Goal: Task Accomplishment & Management: Manage account settings

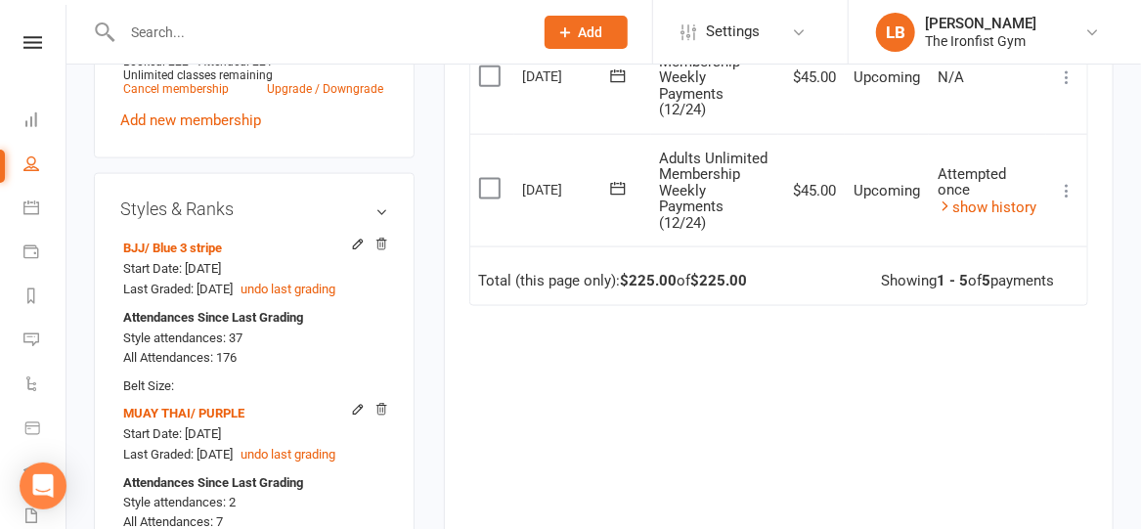
click at [230, 38] on input "text" at bounding box center [317, 32] width 403 height 27
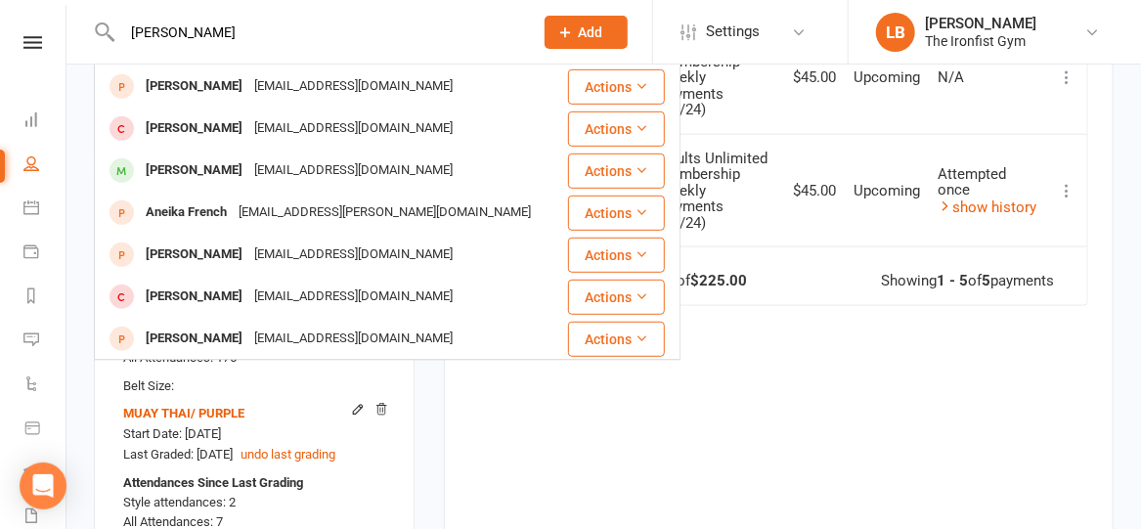
scroll to position [505, 0]
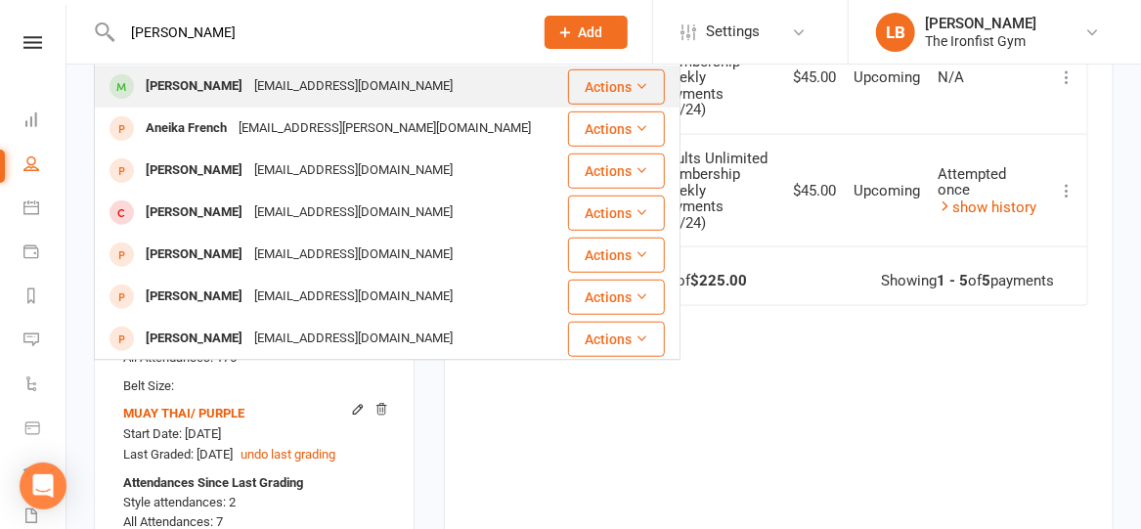
type input "[PERSON_NAME]"
click at [220, 88] on div "[PERSON_NAME]" at bounding box center [194, 86] width 109 height 28
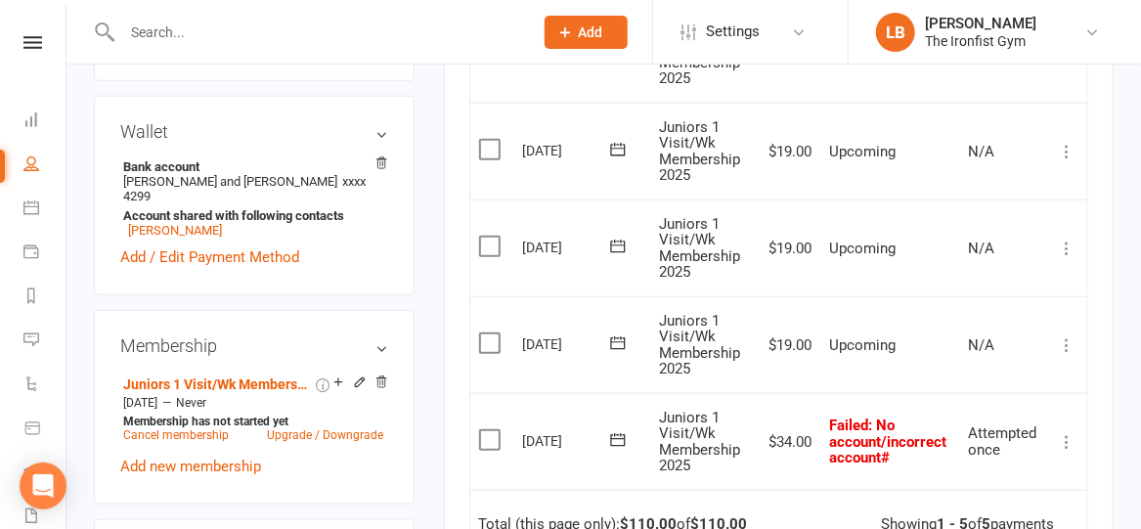
scroll to position [650, 0]
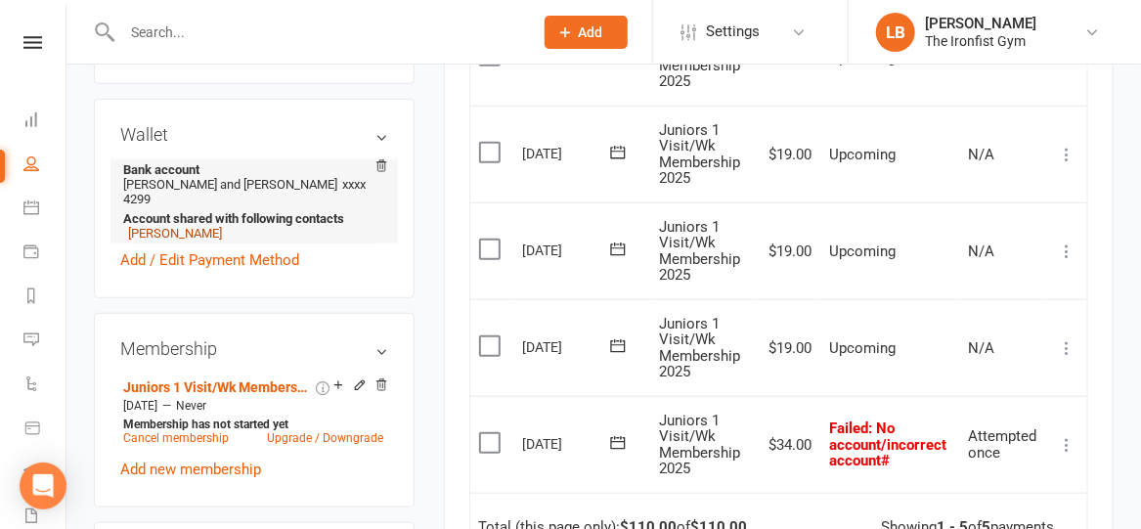
click at [209, 241] on link "[PERSON_NAME]" at bounding box center [175, 233] width 94 height 15
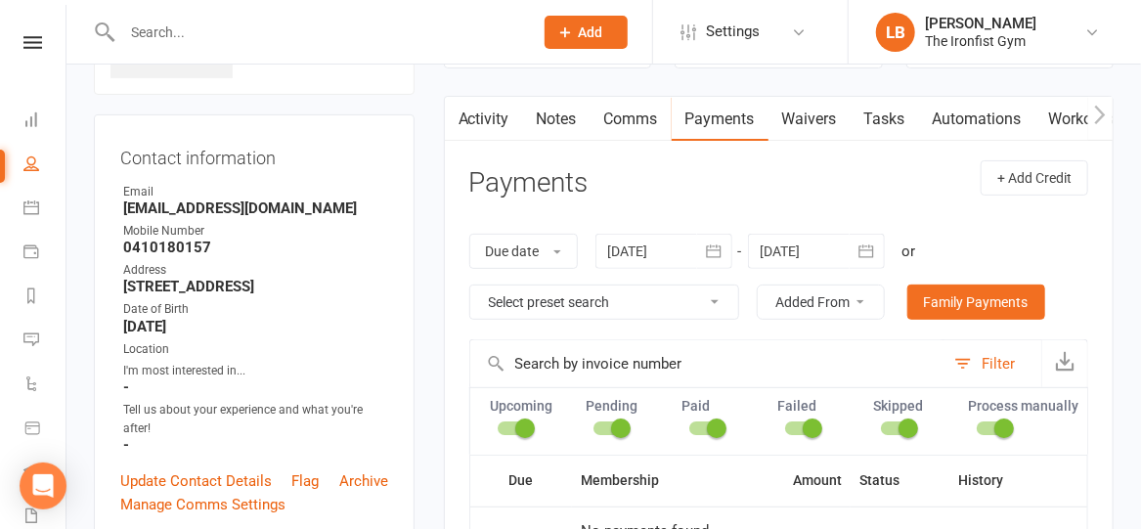
scroll to position [150, 0]
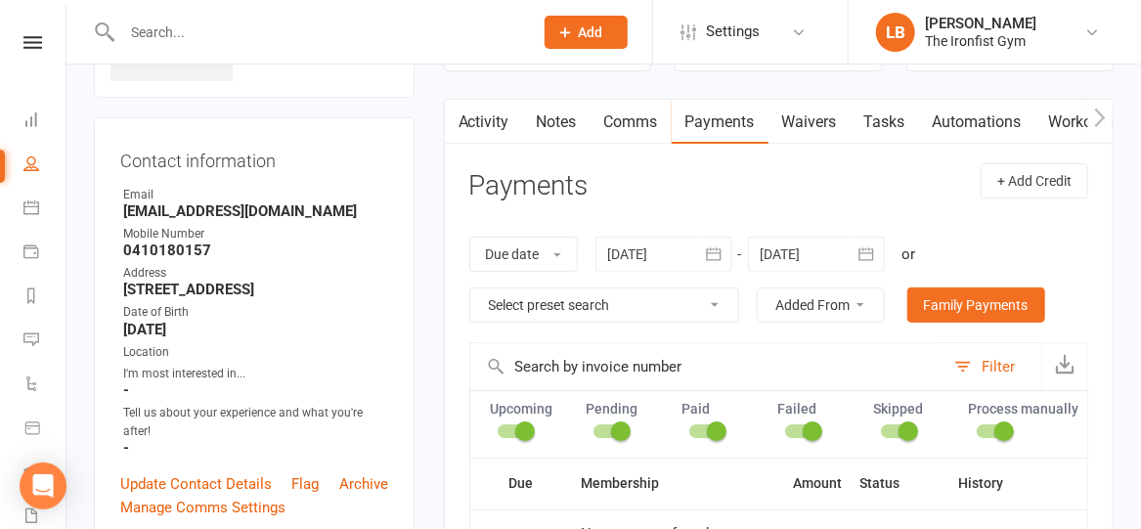
click at [822, 119] on link "Waivers" at bounding box center [810, 122] width 82 height 45
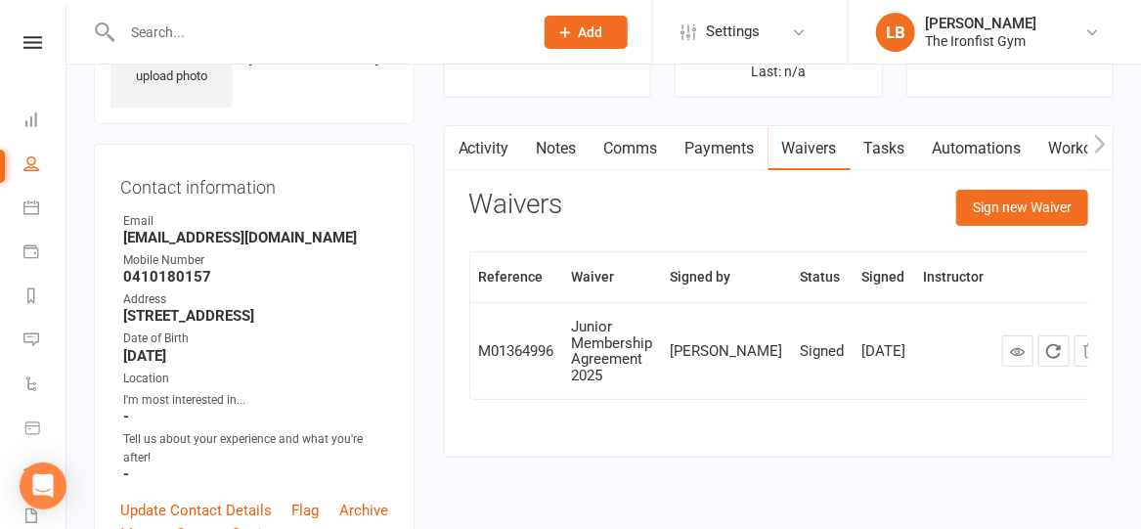
scroll to position [128, 0]
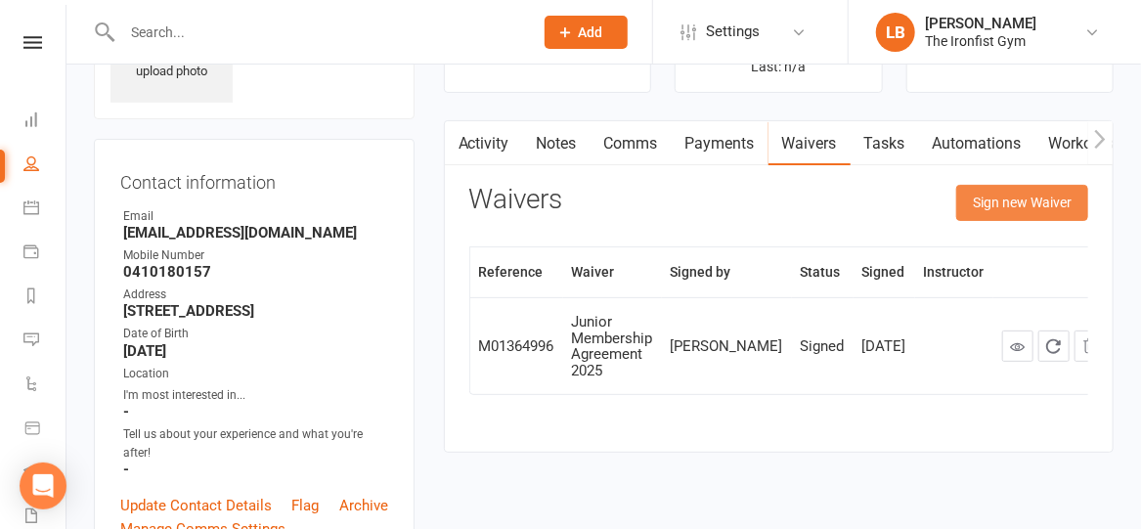
click at [983, 207] on button "Sign new Waiver" at bounding box center [1022, 202] width 132 height 35
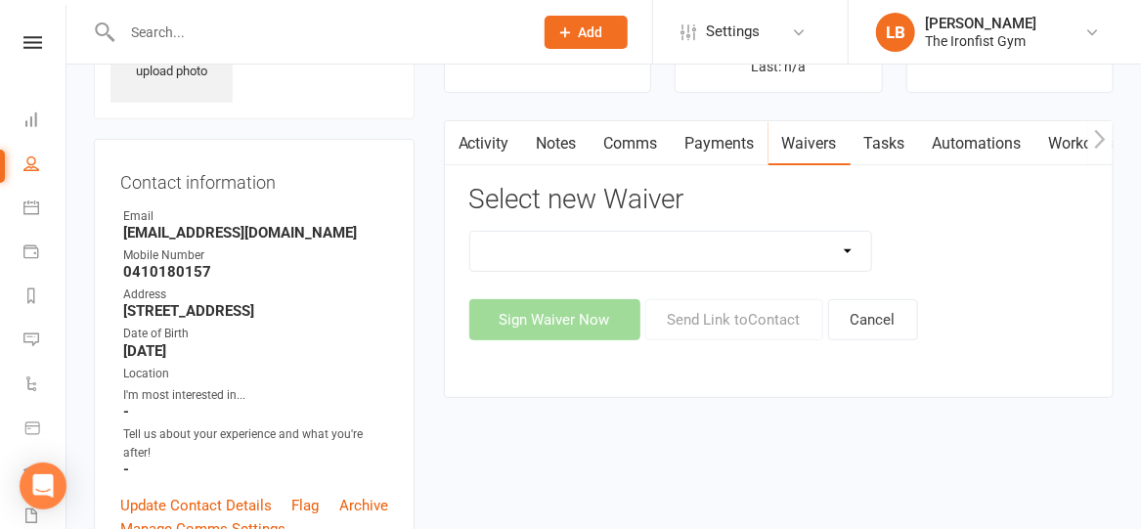
click at [645, 260] on select "2 Week Unlimited Trial Membership (2/24) 6 Month Membership Contract 3 Visit (P…" at bounding box center [670, 251] width 401 height 39
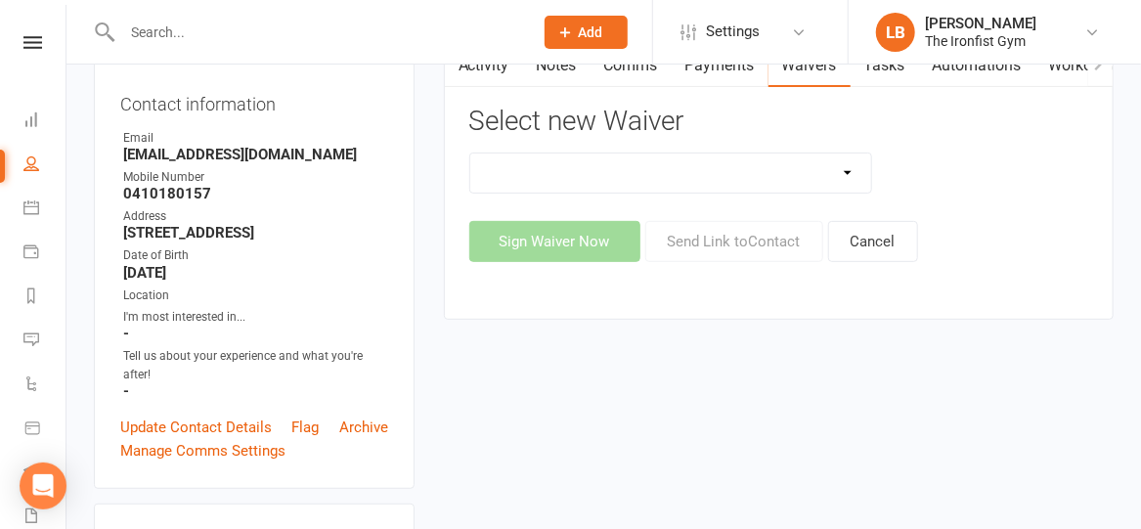
scroll to position [197, 0]
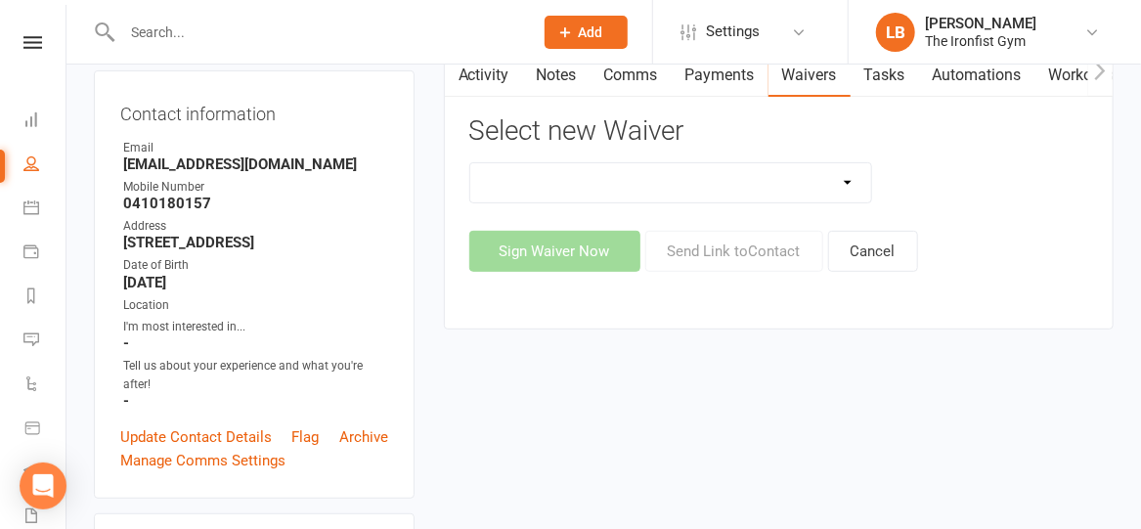
click at [628, 168] on select "2 Week Unlimited Trial Membership (2/24) 6 Month Membership Contract 3 Visit (P…" at bounding box center [670, 182] width 401 height 39
select select "11465"
click at [470, 163] on select "2 Week Unlimited Trial Membership (2/24) 6 Month Membership Contract 3 Visit (P…" at bounding box center [670, 182] width 401 height 39
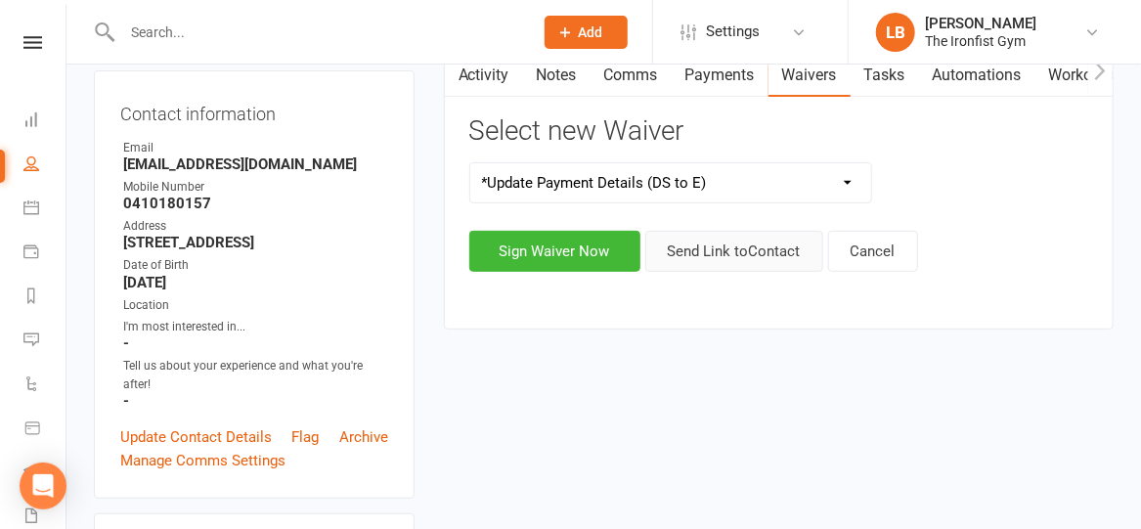
click at [690, 244] on button "Send Link to Contact" at bounding box center [734, 251] width 178 height 41
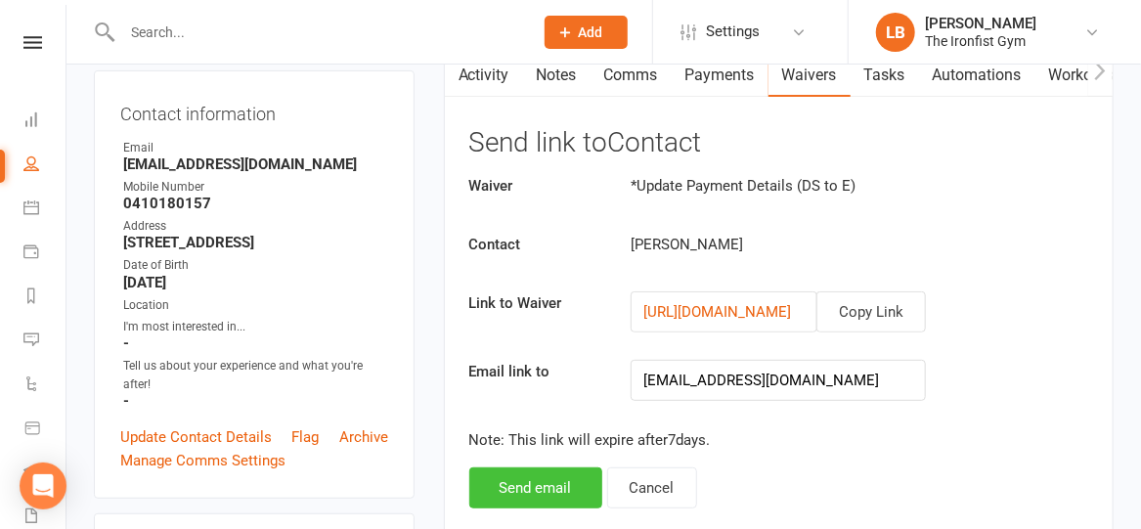
click at [512, 490] on button "Send email" at bounding box center [535, 487] width 133 height 41
click at [512, 490] on div "Waiver *Update Payment Details (DS to E) Contact [PERSON_NAME] Link to Waiver C…" at bounding box center [778, 341] width 619 height 334
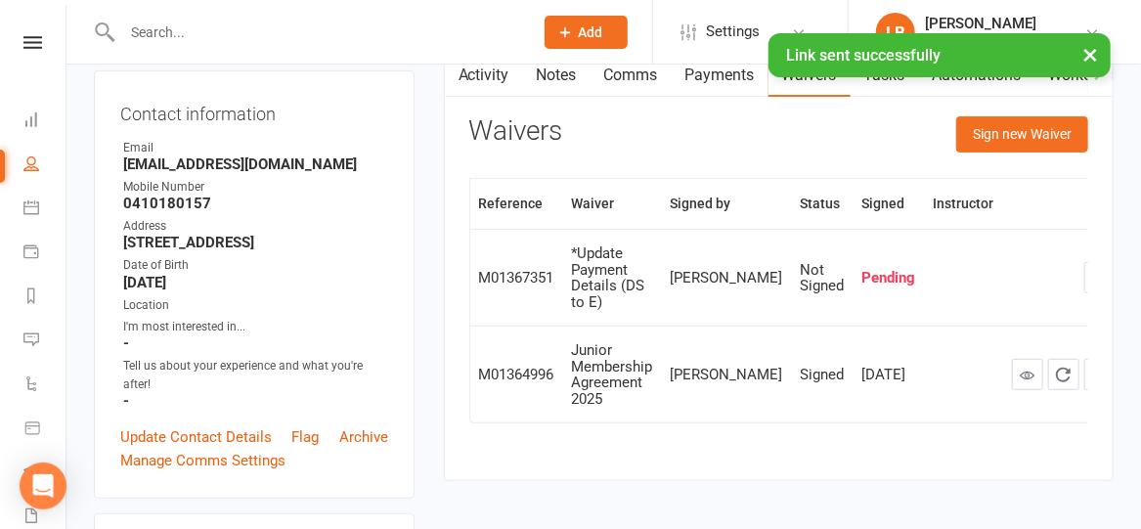
click at [621, 33] on div "× Link sent successfully" at bounding box center [558, 33] width 1116 height 0
click at [620, 33] on div "× Link sent successfully" at bounding box center [558, 33] width 1116 height 0
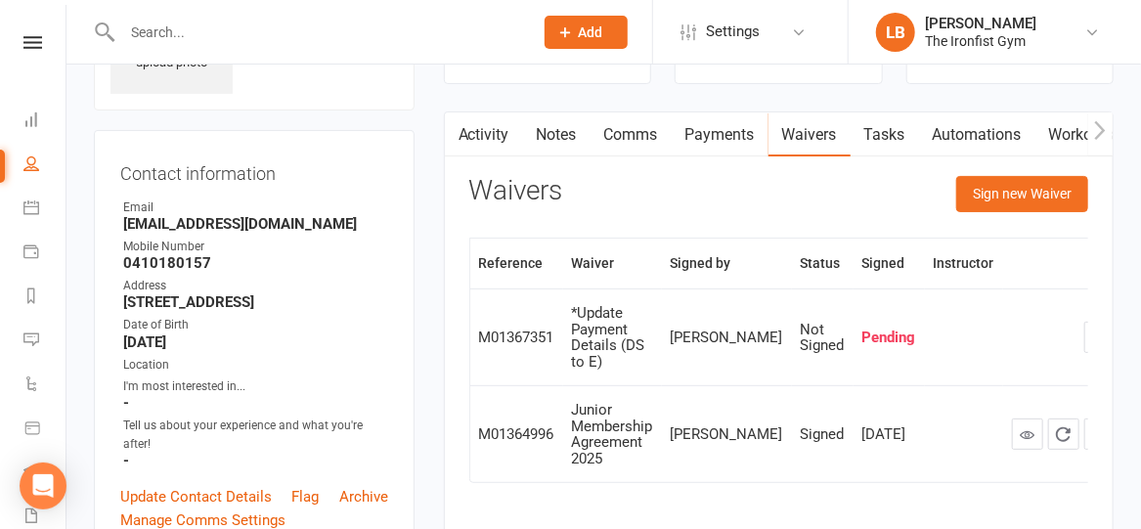
scroll to position [131, 0]
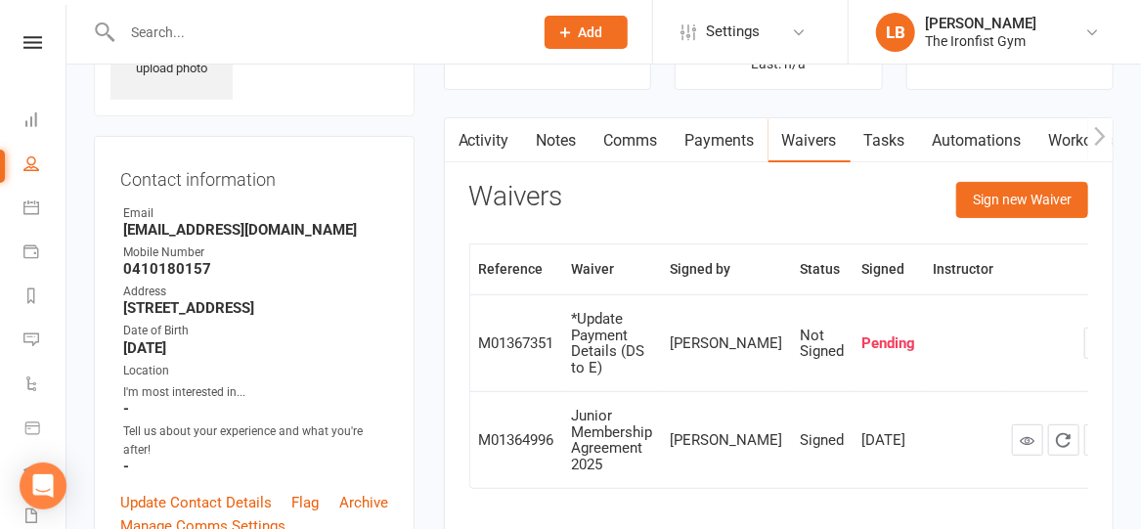
click at [624, 138] on link "Comms" at bounding box center [631, 140] width 81 height 45
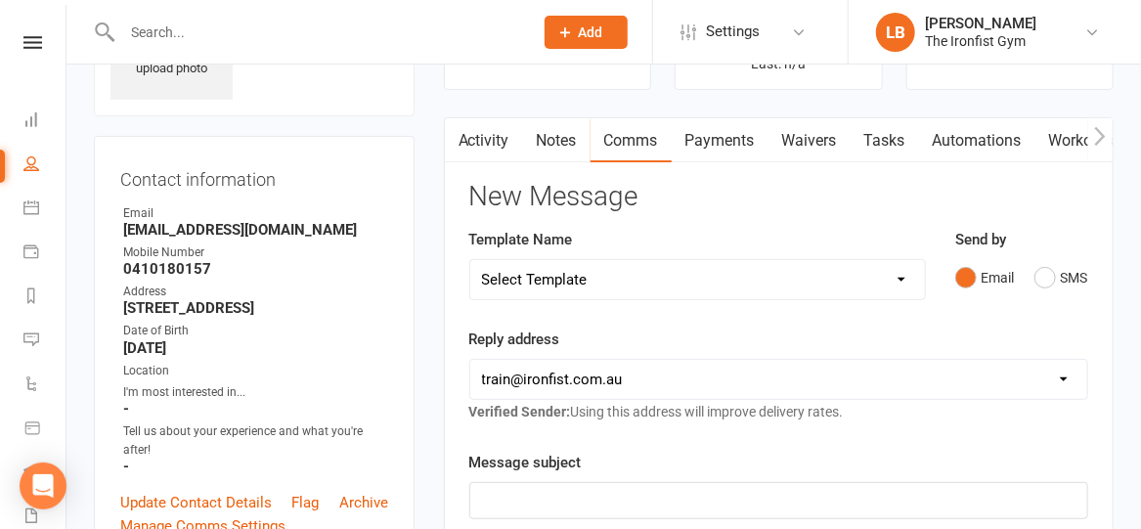
click at [558, 274] on select "Select Template [SMS] Grading Fee owing [SMS] Balance Owing - Catch up [SMS] Ex…" at bounding box center [697, 279] width 455 height 39
select select "6"
click at [470, 260] on select "Select Template [SMS] Grading Fee owing [SMS] Balance Owing - Catch up [SMS] Ex…" at bounding box center [697, 279] width 455 height 39
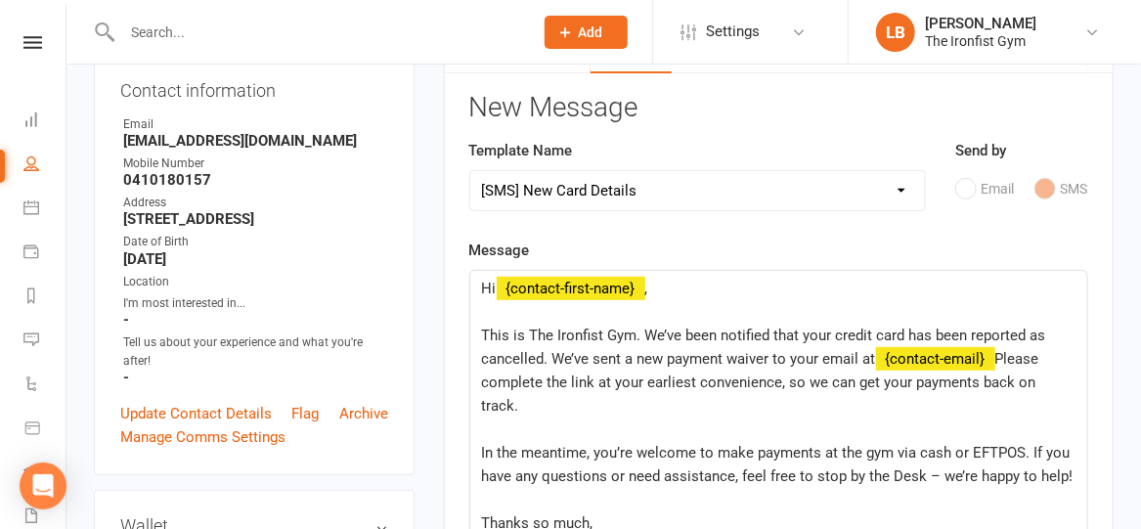
scroll to position [220, 0]
click at [812, 334] on span "This is The Ironfist Gym. We’ve been notified that your credit card has been re…" at bounding box center [766, 347] width 568 height 41
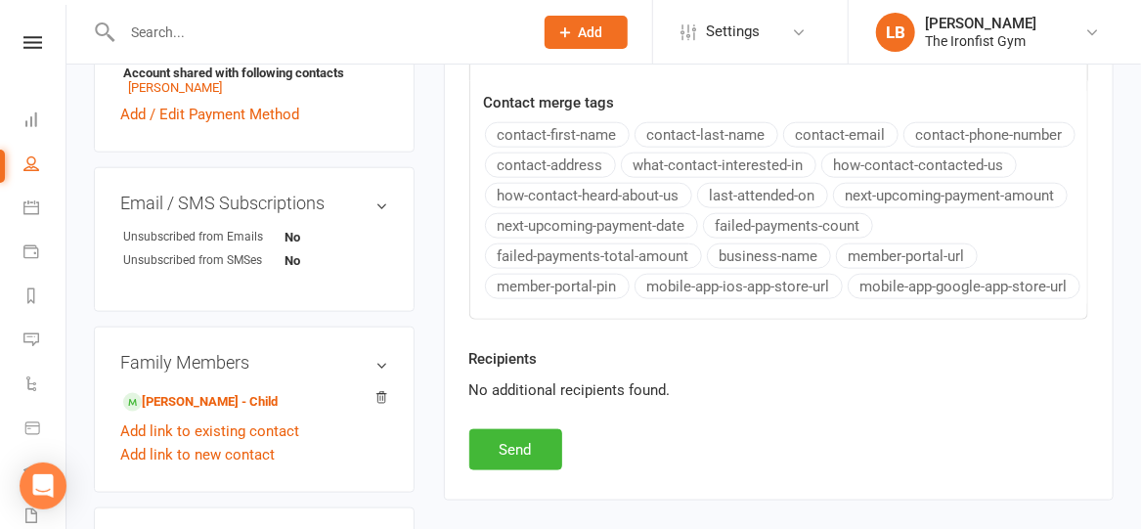
scroll to position [783, 0]
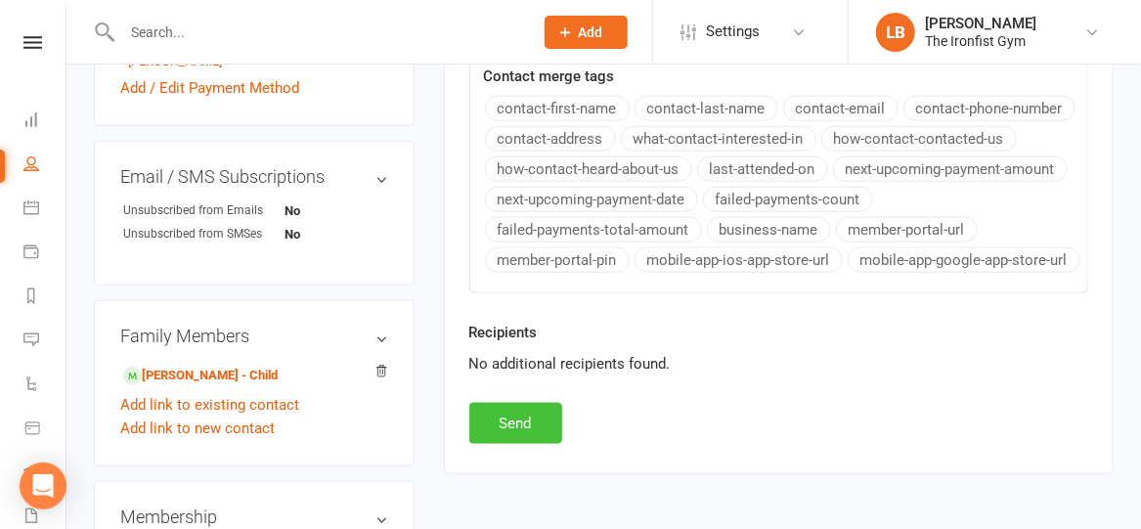
click at [510, 414] on button "Send" at bounding box center [515, 423] width 93 height 41
select select
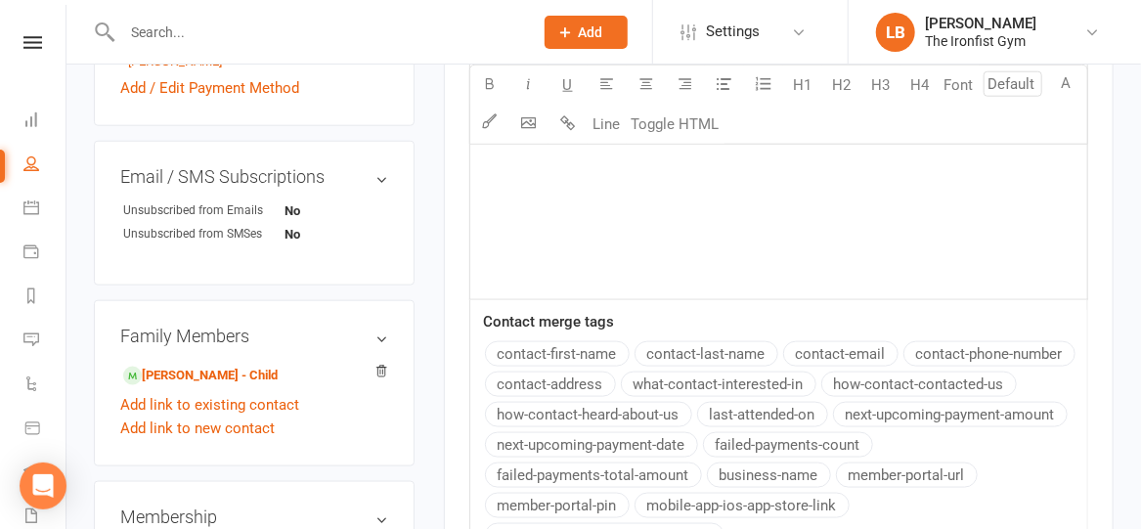
click at [373, 25] on input "text" at bounding box center [317, 32] width 403 height 27
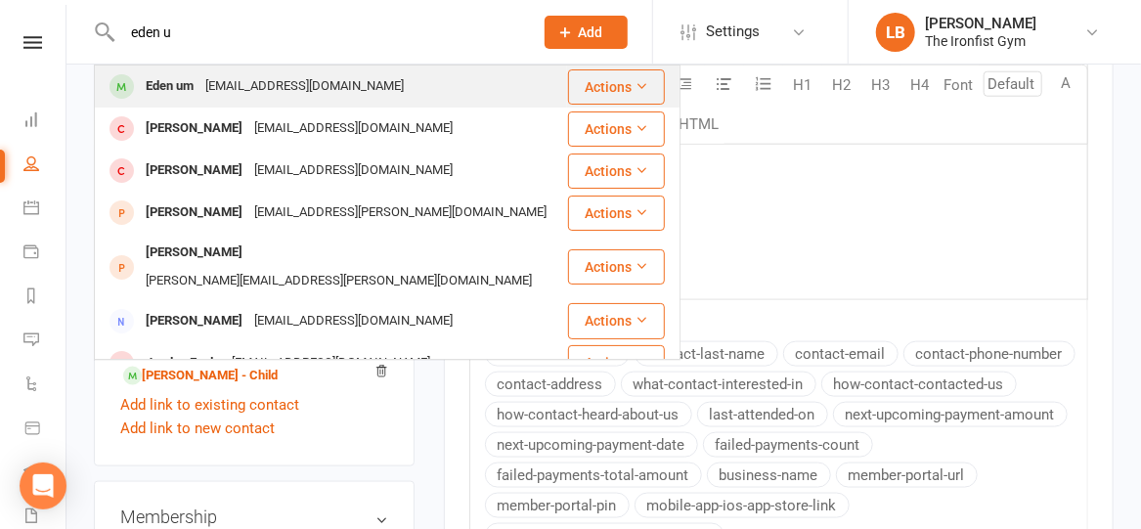
type input "eden u"
click at [244, 86] on div "[EMAIL_ADDRESS][DOMAIN_NAME]" at bounding box center [305, 86] width 210 height 28
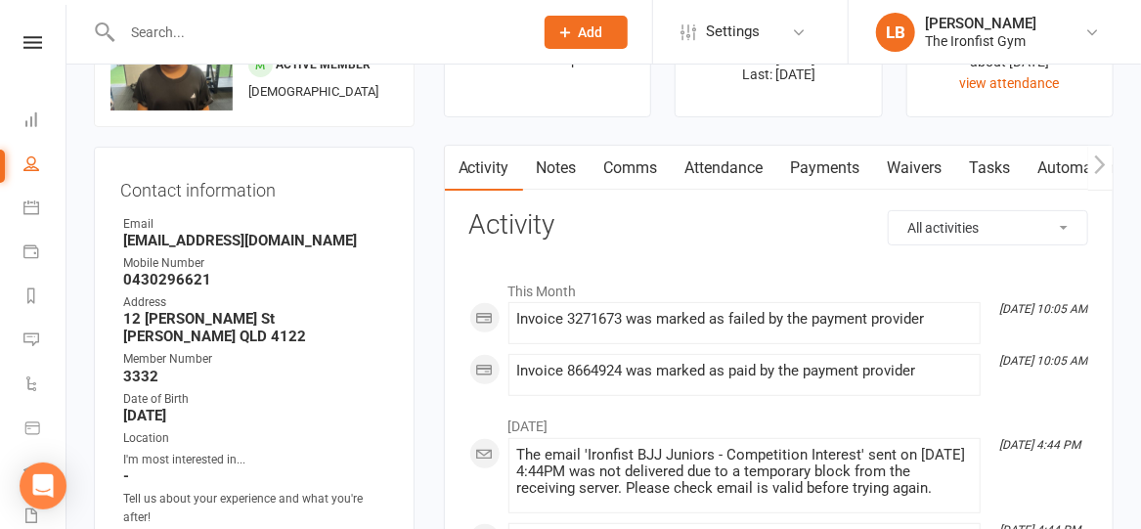
scroll to position [117, 0]
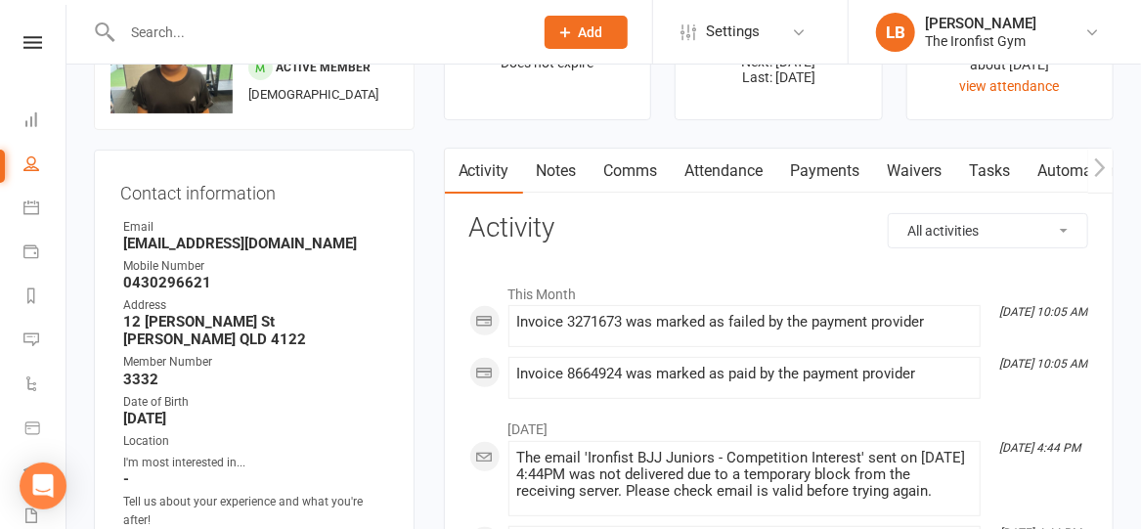
click at [838, 165] on link "Payments" at bounding box center [825, 171] width 97 height 45
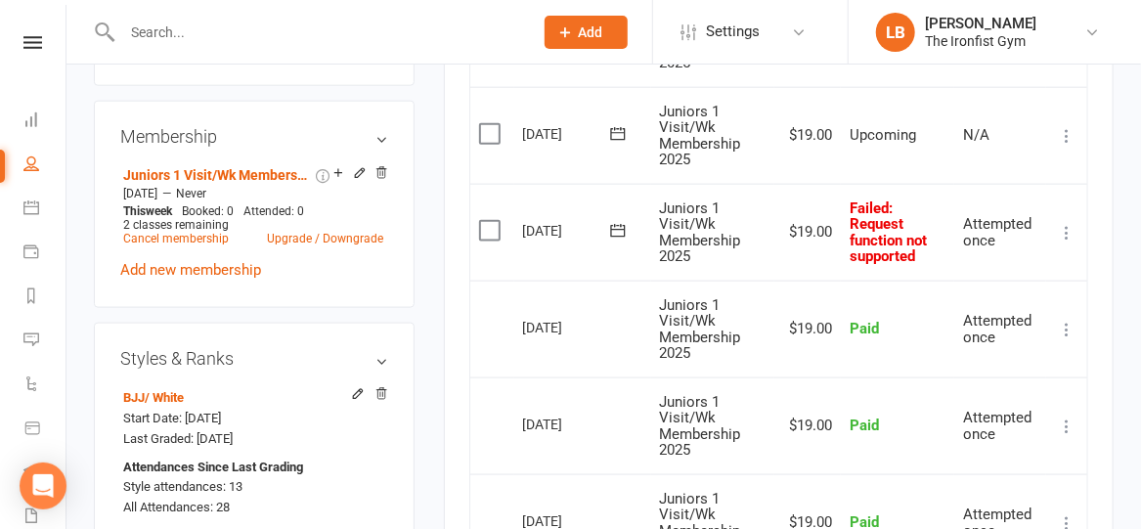
scroll to position [890, 0]
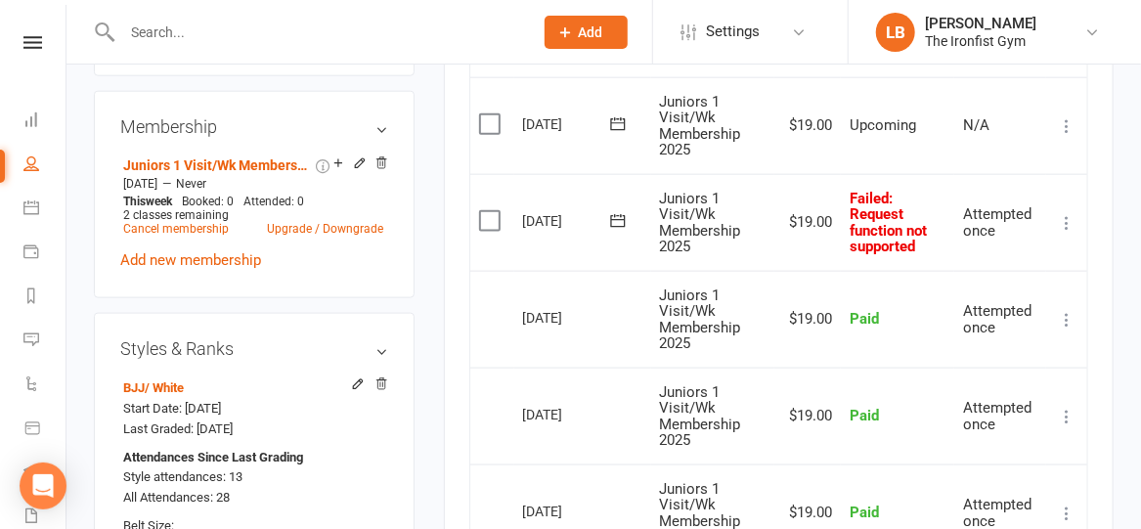
click at [1073, 231] on icon at bounding box center [1067, 223] width 20 height 20
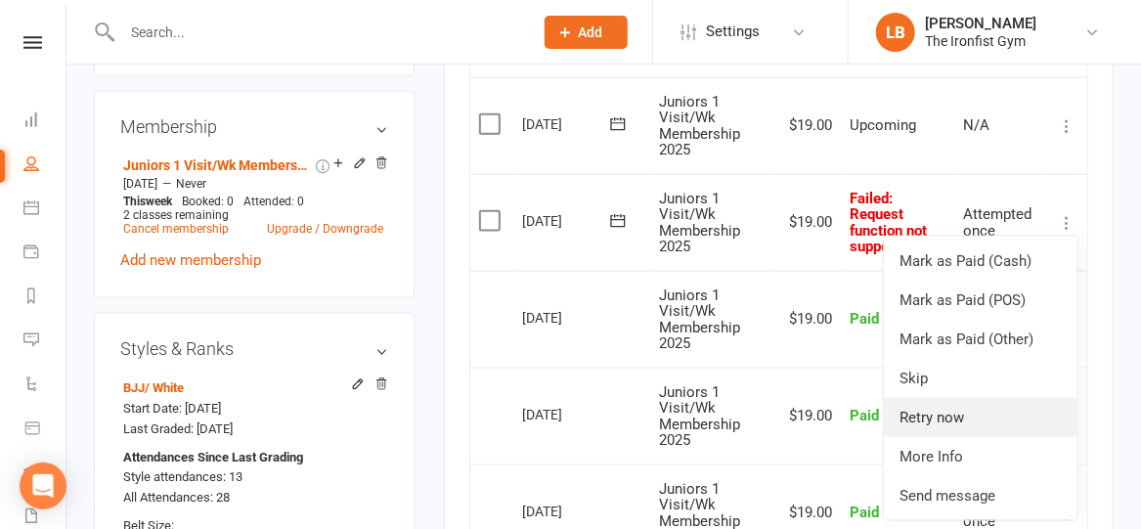
click at [978, 427] on link "Retry now" at bounding box center [981, 417] width 194 height 39
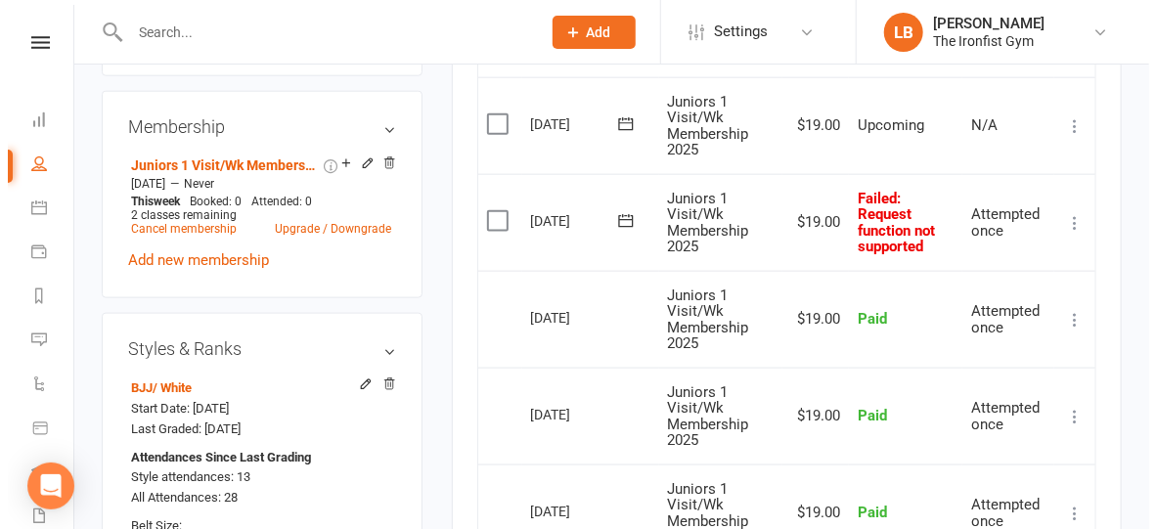
scroll to position [859, 0]
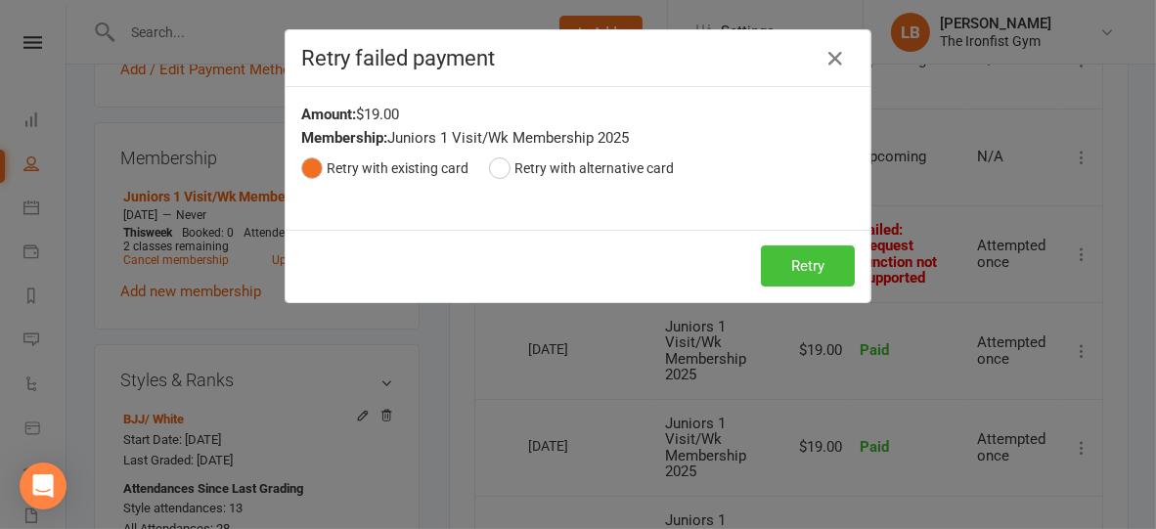
click at [803, 262] on button "Retry" at bounding box center [808, 265] width 94 height 41
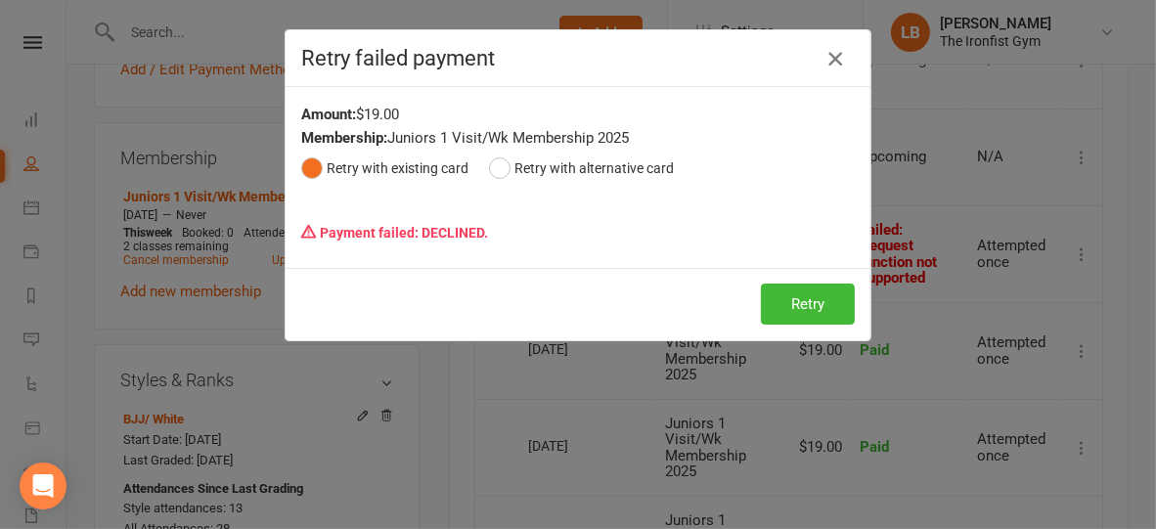
click at [829, 58] on icon "button" at bounding box center [834, 58] width 23 height 23
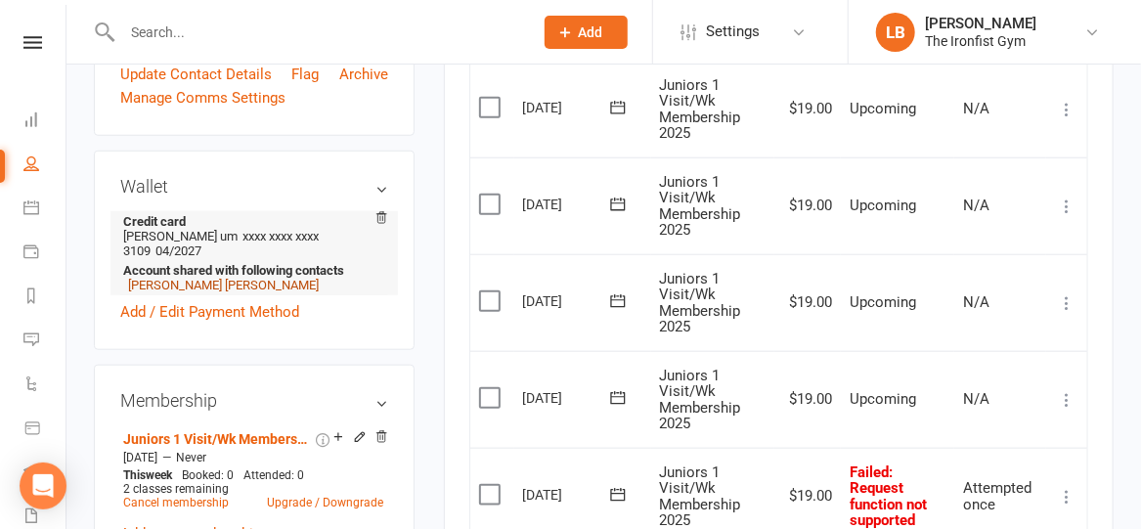
scroll to position [619, 0]
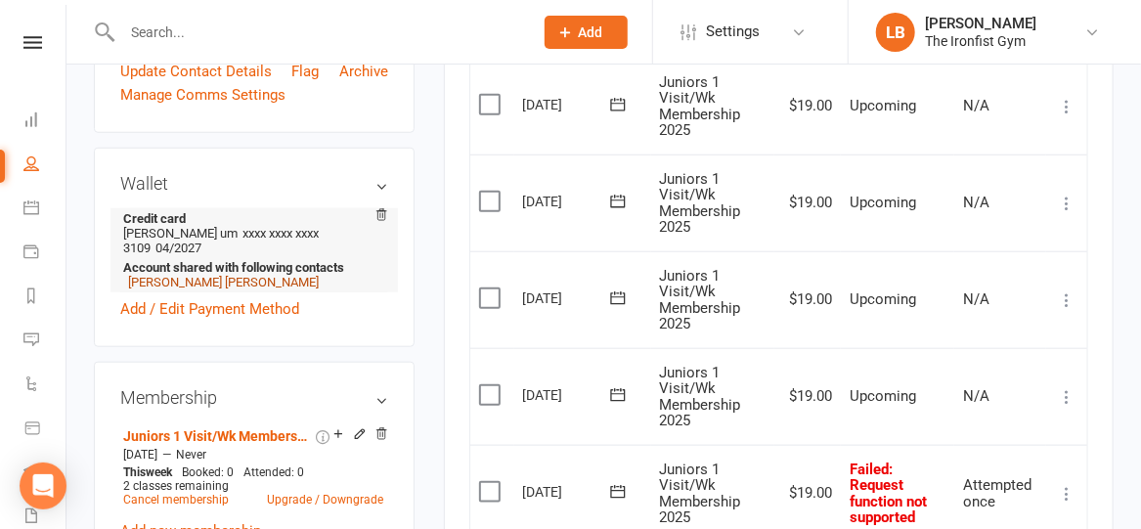
click at [153, 275] on link "[PERSON_NAME] [PERSON_NAME]" at bounding box center [223, 282] width 191 height 15
